Goal: Information Seeking & Learning: Learn about a topic

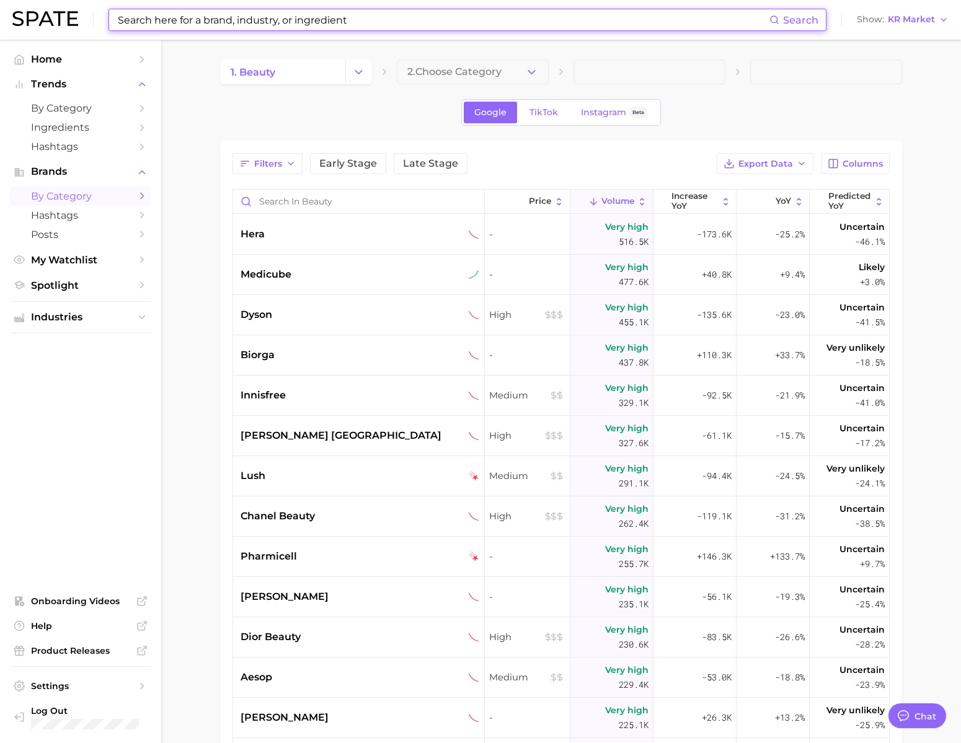
scroll to position [1838, 0]
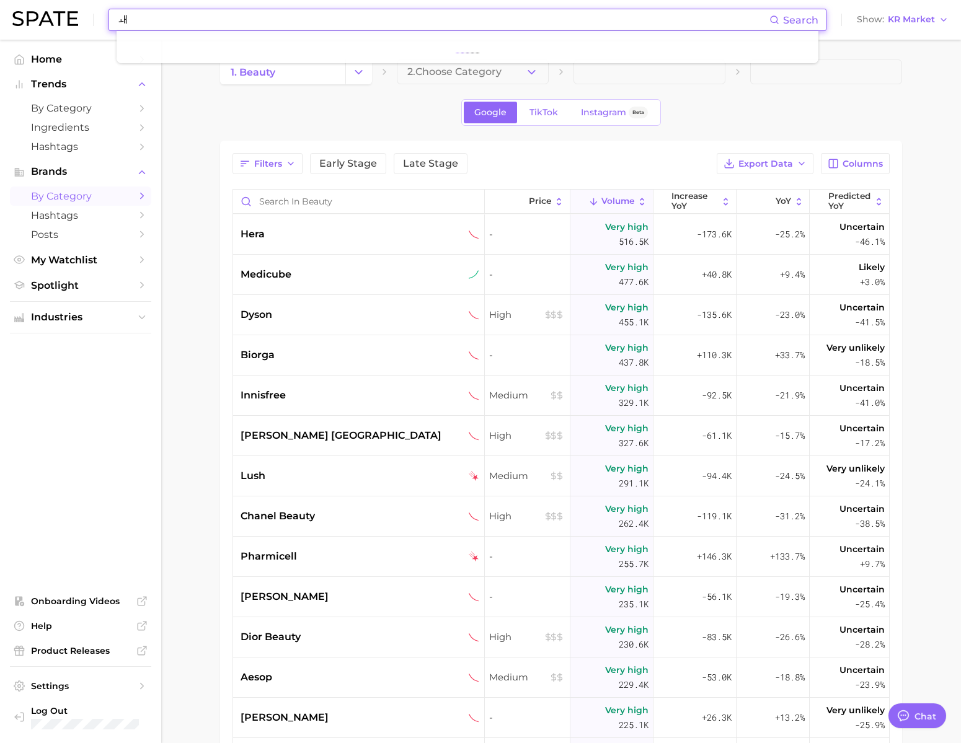
type input "ㅗ"
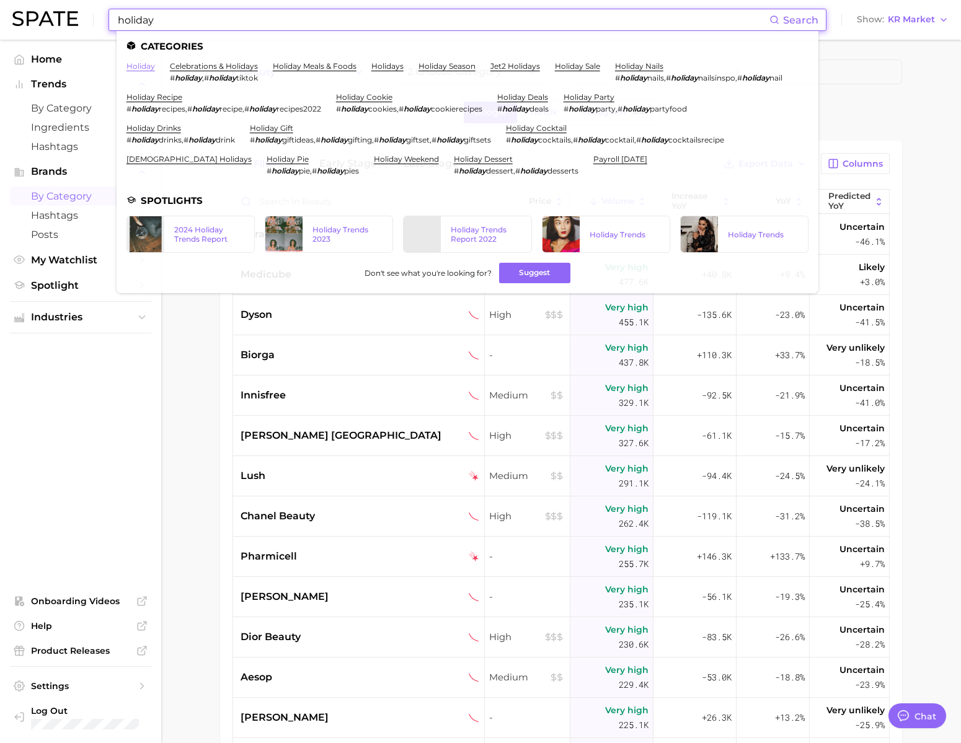
type input "holiday"
click at [155, 66] on link "holiday" at bounding box center [140, 65] width 29 height 9
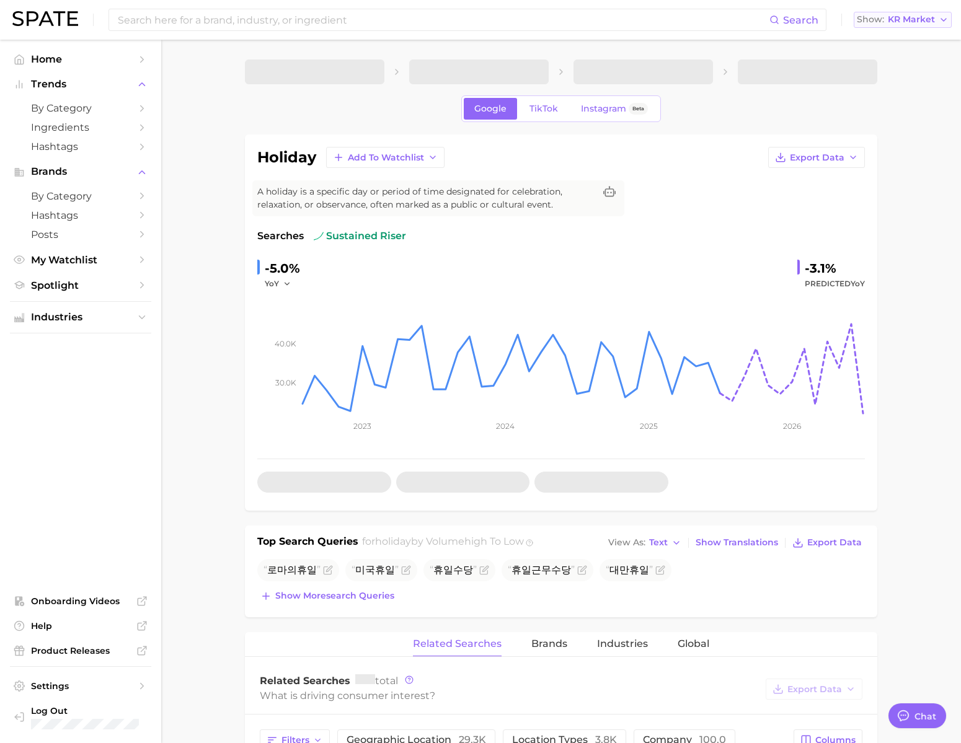
click at [882, 20] on span "Show" at bounding box center [870, 19] width 27 height 7
click at [888, 40] on span "[GEOGRAPHIC_DATA]" at bounding box center [897, 40] width 96 height 11
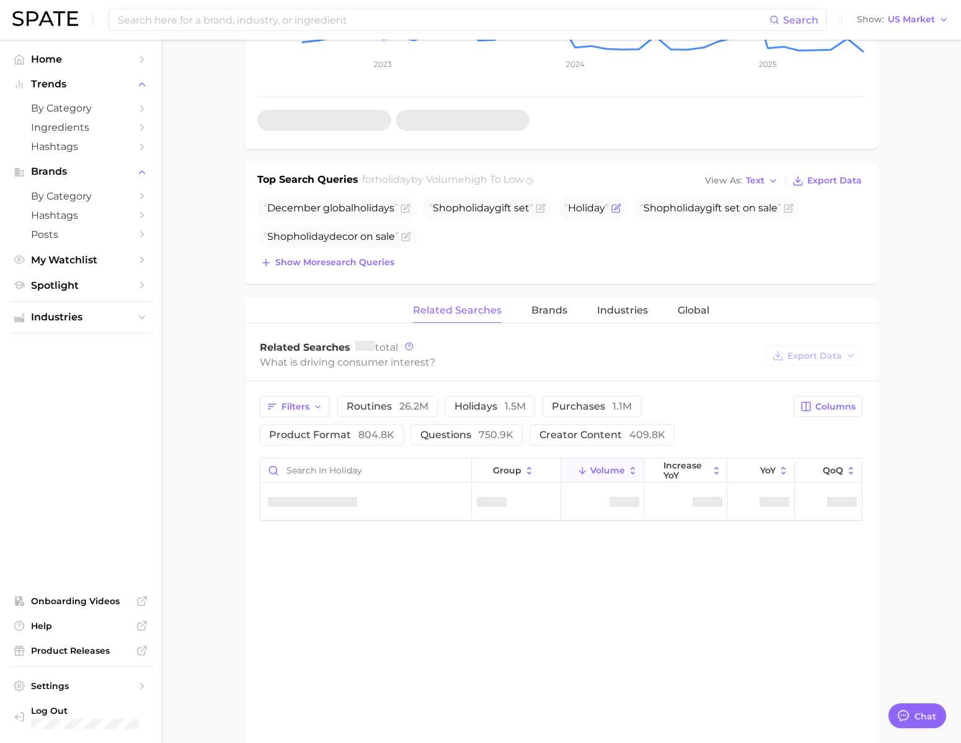
scroll to position [396, 0]
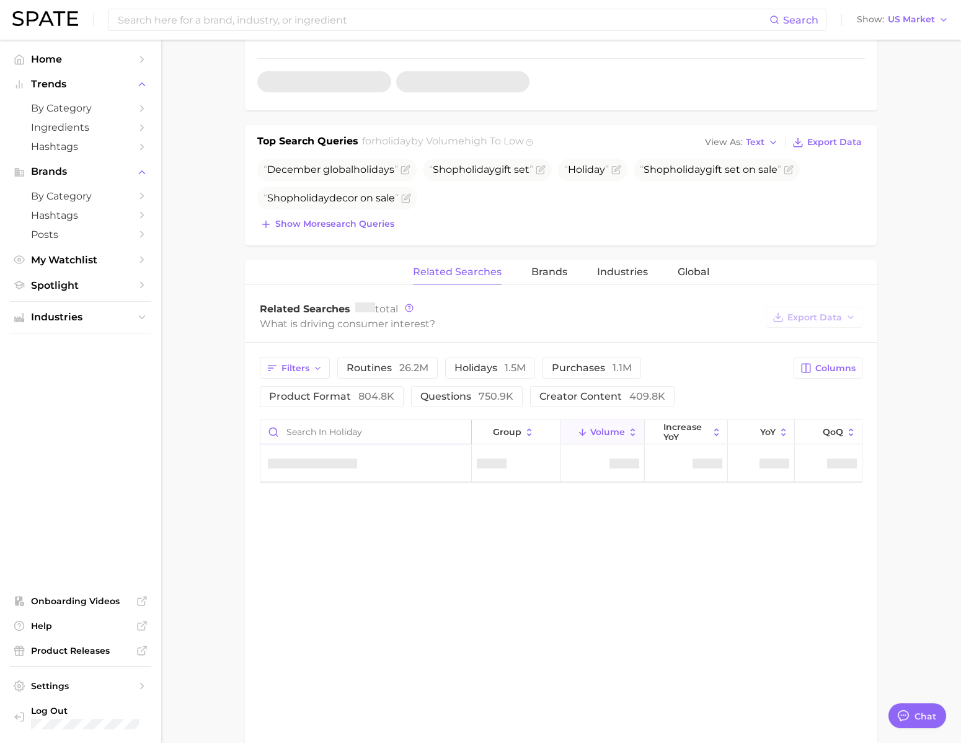
click at [305, 444] on input "Search in holiday" at bounding box center [365, 432] width 211 height 24
type input "ㅑ"
type input "ingredient"
